Goal: Task Accomplishment & Management: Manage account settings

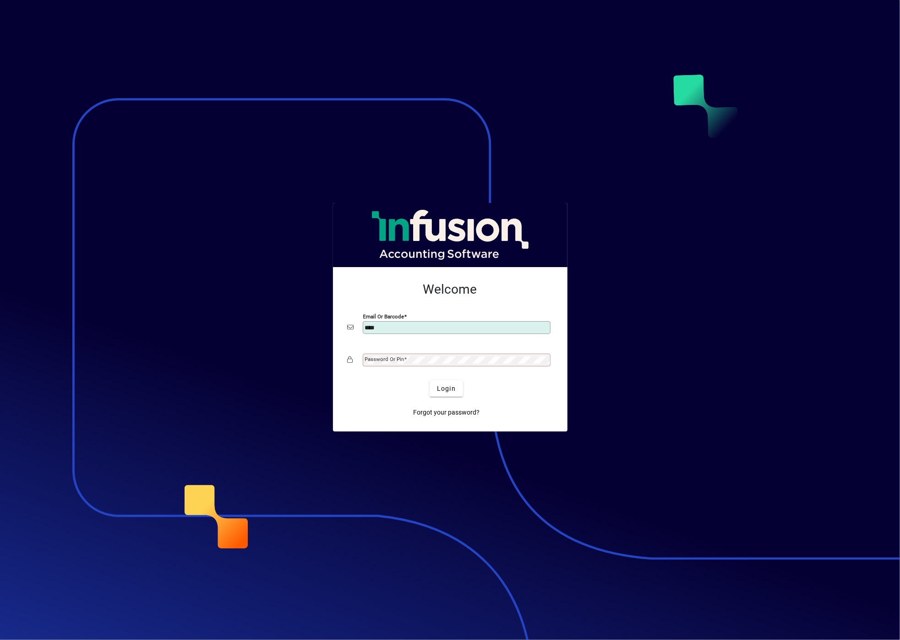
type input "**********"
click at [430, 380] on button "Login" at bounding box center [446, 388] width 33 height 16
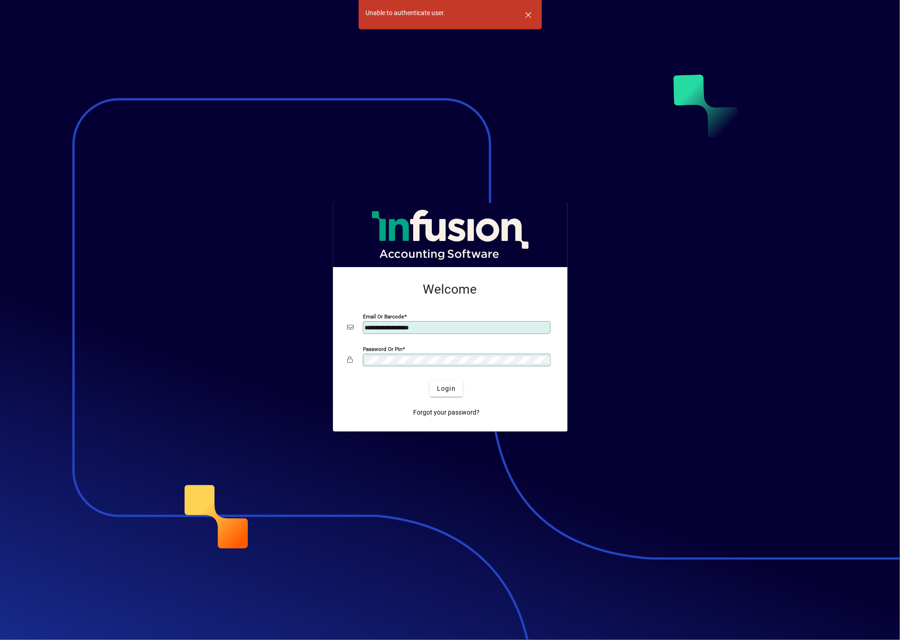
drag, startPoint x: 412, startPoint y: 366, endPoint x: 407, endPoint y: 366, distance: 5.1
click at [407, 366] on div "Password or Pin" at bounding box center [457, 360] width 188 height 13
click at [430, 380] on button "Login" at bounding box center [446, 388] width 33 height 16
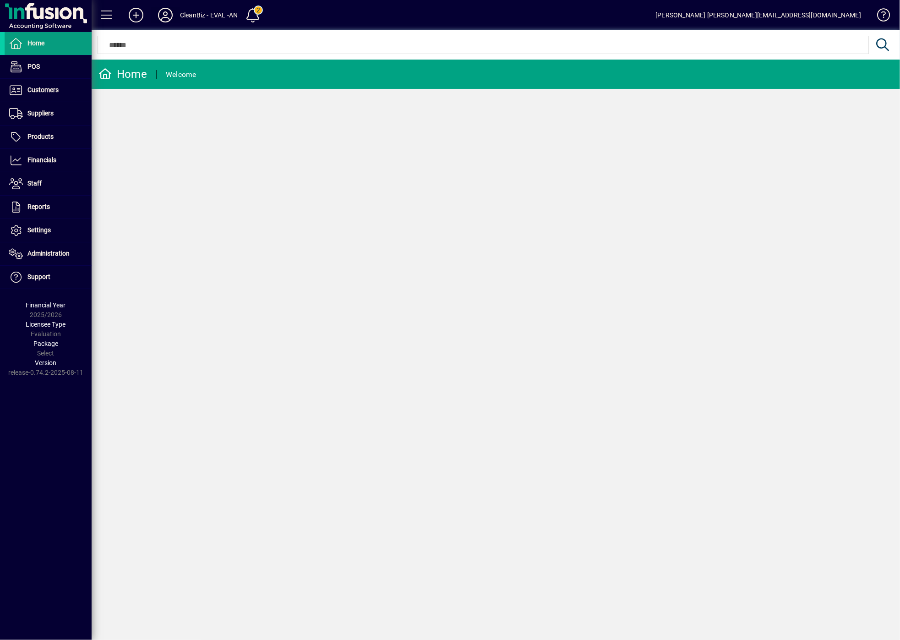
click at [166, 18] on icon at bounding box center [165, 15] width 18 height 15
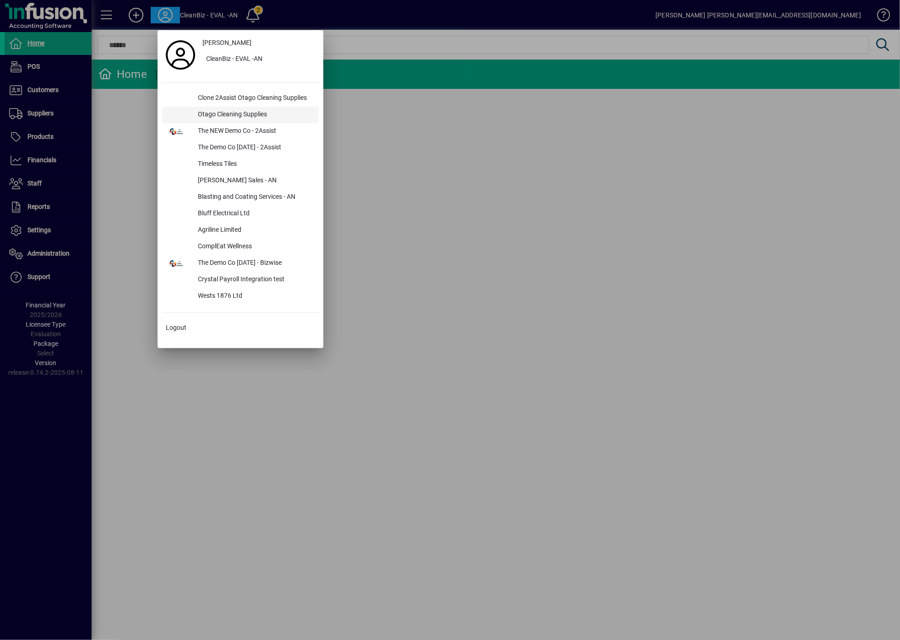
click at [257, 116] on div "Otago Cleaning Supplies" at bounding box center [255, 115] width 128 height 16
